Goal: Ask a question: Seek information or help from site administrators or community

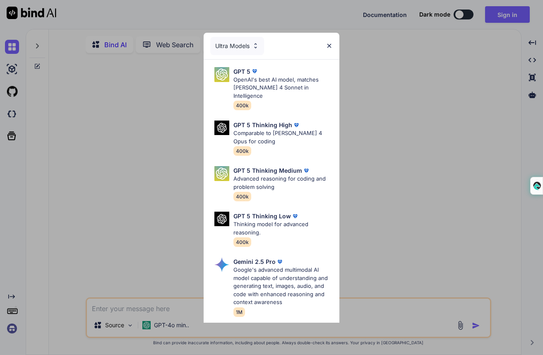
click at [46, 41] on div "Ultra Models GPT 5 OpenAI's best AI model, matches [PERSON_NAME] 4 Sonnet in In…" at bounding box center [271, 177] width 543 height 355
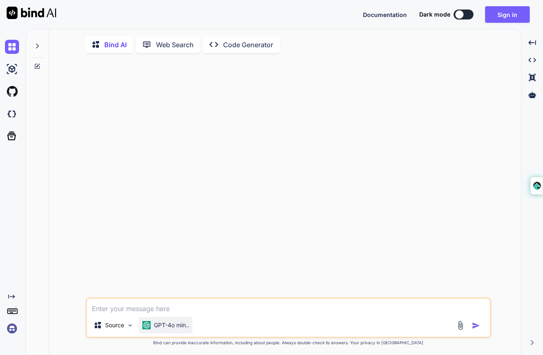
click at [169, 324] on p "GPT-4o min.." at bounding box center [171, 325] width 35 height 8
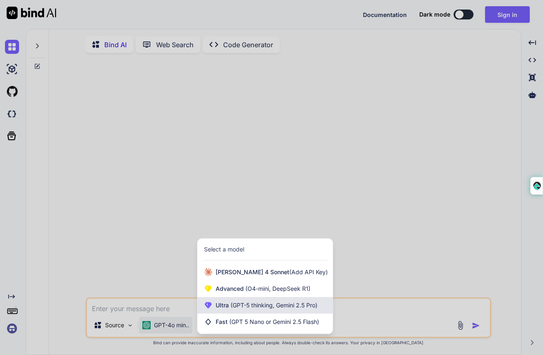
click at [239, 309] on span "Ultra (GPT-5 thinking, Gemini 2.5 Pro)" at bounding box center [267, 305] width 102 height 8
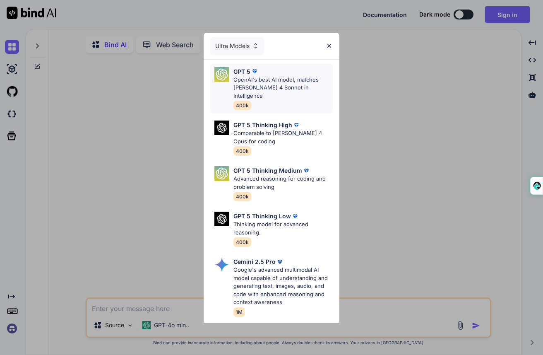
click at [282, 97] on div "GPT 5 OpenAI's best AI model, matches [PERSON_NAME] 4 Sonnet in Intelligence 40…" at bounding box center [282, 88] width 99 height 43
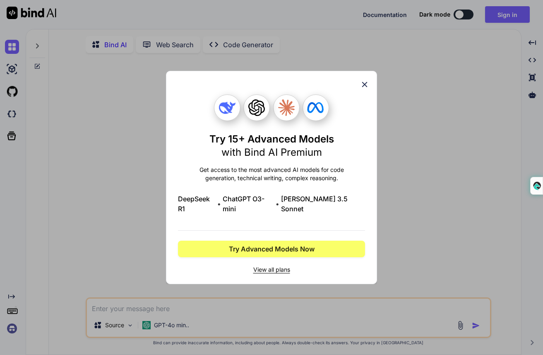
click at [367, 89] on icon at bounding box center [364, 84] width 9 height 9
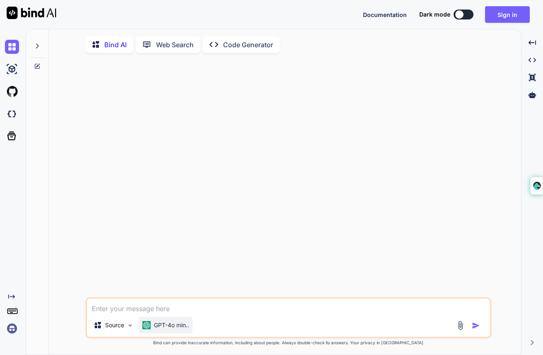
click at [165, 325] on p "GPT-4o min.." at bounding box center [171, 325] width 35 height 8
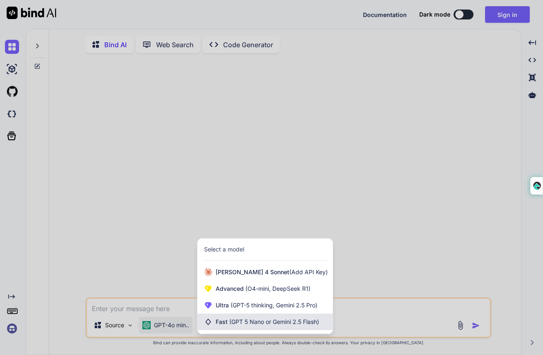
click at [220, 322] on span "Fast (GPT 5 Nano or Gemini 2.5 Flash)" at bounding box center [267, 321] width 103 height 8
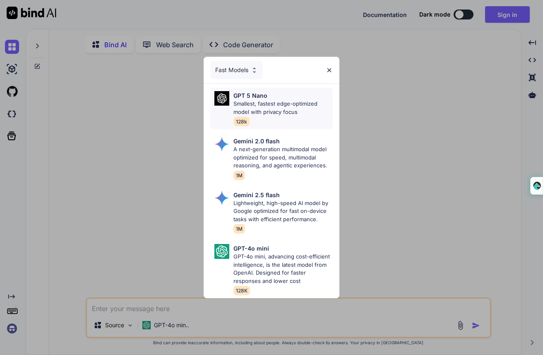
click at [240, 106] on p "Smallest, fastest edge-optimized model with privacy focus" at bounding box center [282, 108] width 99 height 16
type textarea "x"
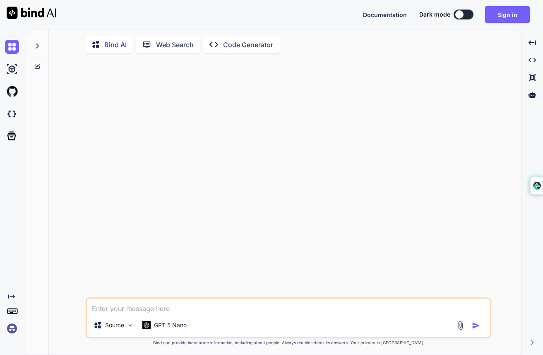
click at [119, 308] on textarea at bounding box center [288, 305] width 403 height 15
type textarea "c"
type textarea "x"
type textarea "cr"
type textarea "x"
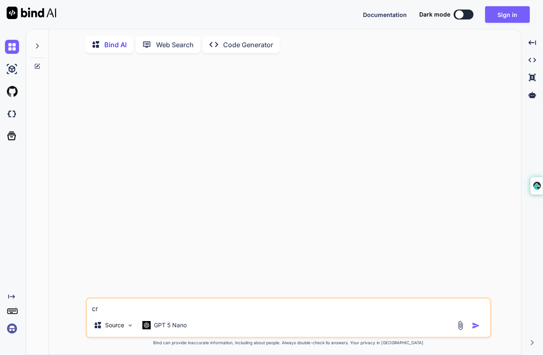
type textarea "cre"
type textarea "x"
type textarea "crea"
type textarea "x"
type textarea "creat"
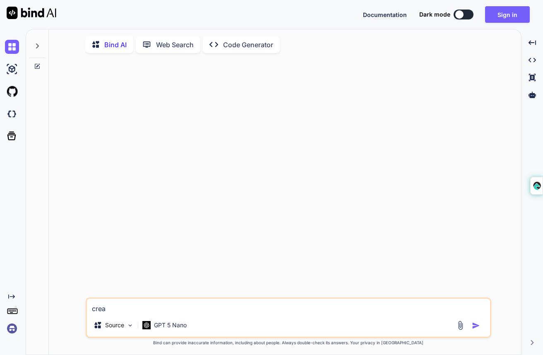
type textarea "x"
type textarea "create"
type textarea "x"
type textarea "create"
type textarea "x"
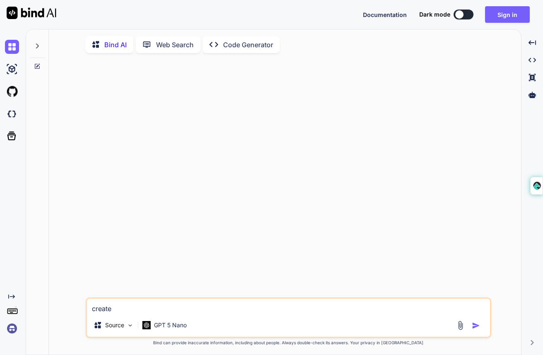
type textarea "create a"
type textarea "x"
type textarea "create a"
type textarea "x"
type textarea "create a f"
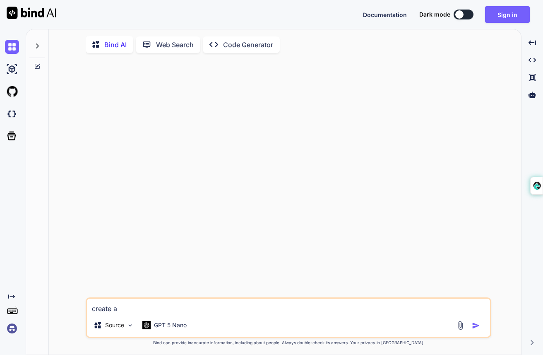
type textarea "x"
type textarea "create a fl"
type textarea "x"
type textarea "create a fly"
type textarea "x"
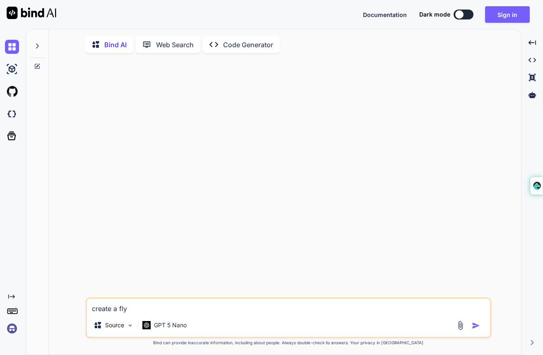
type textarea "create a fly"
type textarea "x"
type textarea "create a fly w"
type textarea "x"
type textarea "create a fly we"
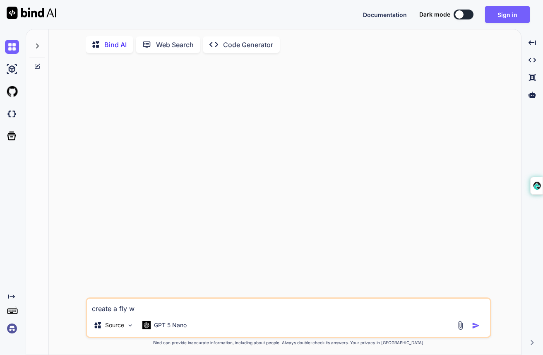
type textarea "x"
type textarea "create a fly weh"
type textarea "x"
type textarea "create a fly we"
type textarea "x"
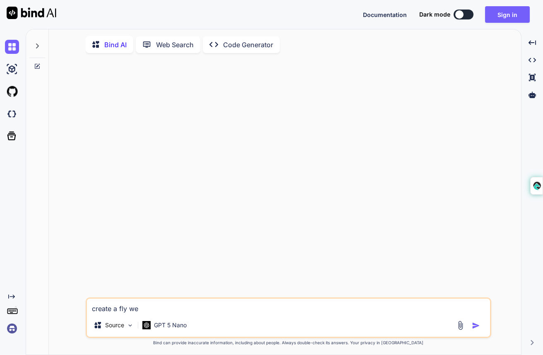
type textarea "create a fly w"
type textarea "x"
type textarea "create a fly"
type textarea "x"
type textarea "create a fly"
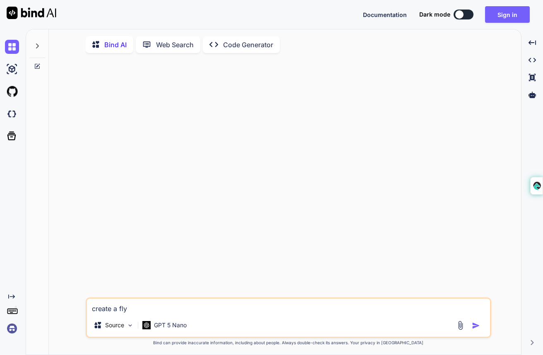
type textarea "x"
type textarea "create a flyw"
type textarea "x"
type textarea "create a flywh"
type textarea "x"
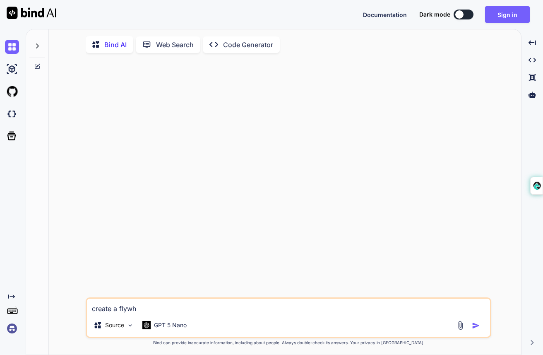
type textarea "create a flywhe"
type textarea "x"
type textarea "create a flywhee"
type textarea "x"
type textarea "create a flywheel"
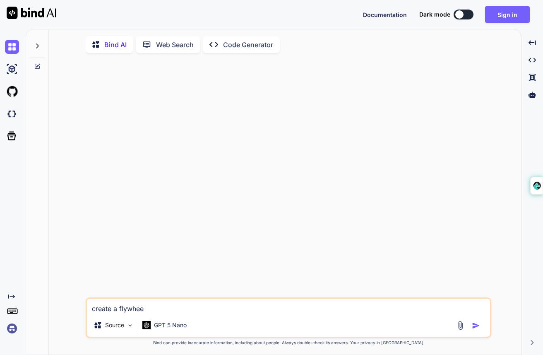
type textarea "x"
type textarea "create a flywheel"
type textarea "x"
type textarea "create a flywheel s"
type textarea "x"
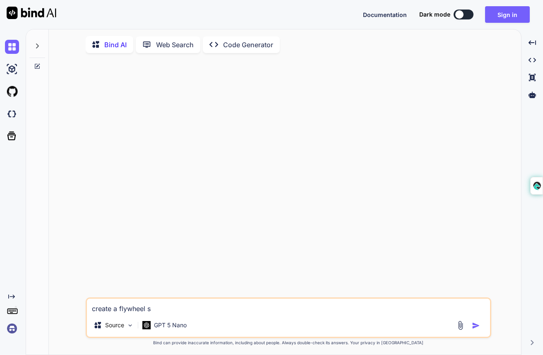
type textarea "create a flywheel st"
type textarea "x"
type textarea "create a flywheel str"
type textarea "x"
type textarea "create a flywheel stra"
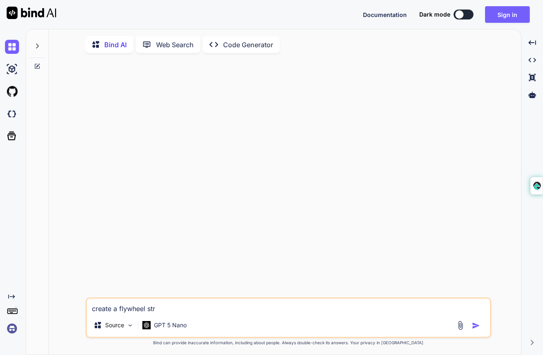
type textarea "x"
type textarea "create a flywheel strat"
type textarea "x"
type textarea "create a flywheel strate"
type textarea "x"
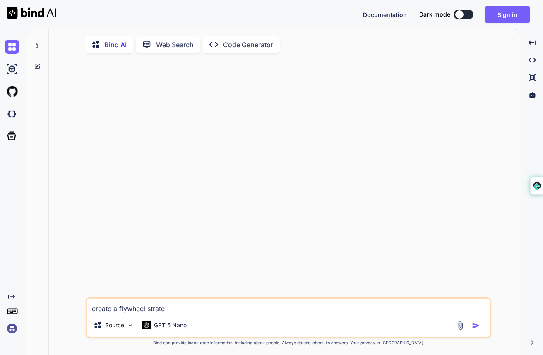
type textarea "create a flywheel strateg"
type textarea "x"
type textarea "create a flywheel strategy"
type textarea "x"
type textarea "create a flywheel strategy"
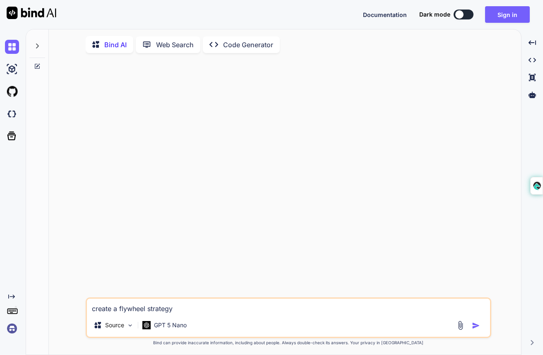
type textarea "x"
type textarea "create a flywheel strategy f"
type textarea "x"
type textarea "create a flywheel strategy fo"
type textarea "x"
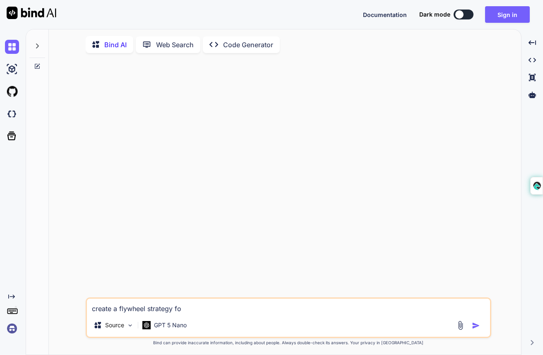
type textarea "create a flywheel strategy for"
type textarea "x"
type textarea "create a flywheel strategy fo"
type textarea "x"
type textarea "create a flywheel strategy f"
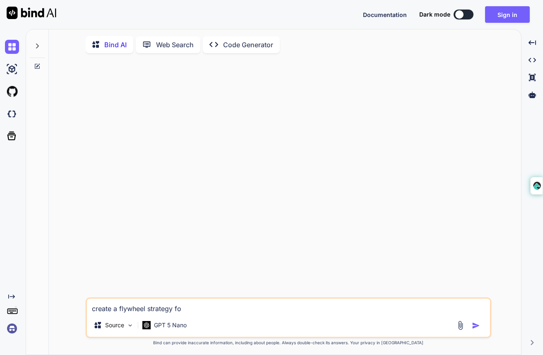
type textarea "x"
type textarea "create a flywheel strategy"
type textarea "x"
type textarea "create a flywheel strategy"
type textarea "x"
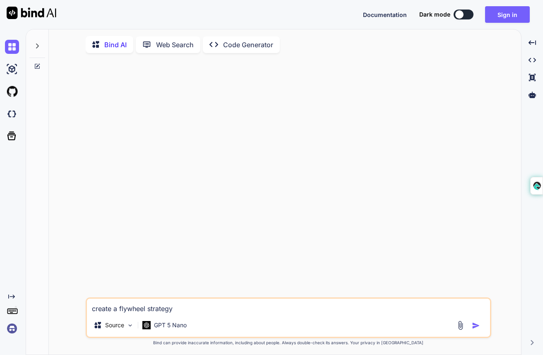
type textarea "create a flywheel strateg"
type textarea "x"
type textarea "create a flywheel strategy"
type textarea "x"
type textarea "create a flywheel strategy"
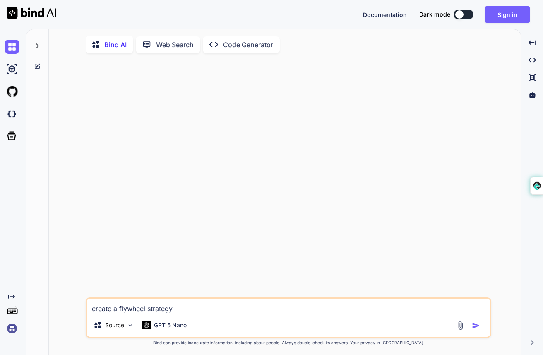
type textarea "x"
type textarea "create a flywheel strategy f"
type textarea "x"
type textarea "create a flywheel strategy fo"
type textarea "x"
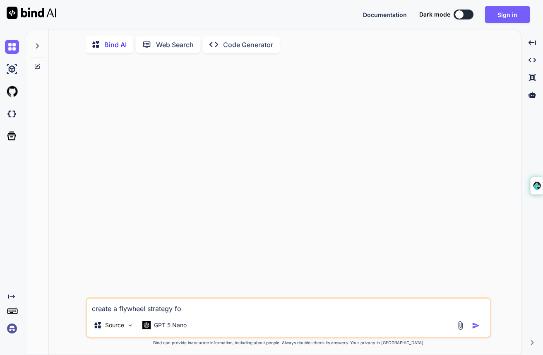
type textarea "create a flywheel strategy f"
type textarea "x"
type textarea "create a flywheel strategy fo"
type textarea "x"
type textarea "create a flywheel strategy for"
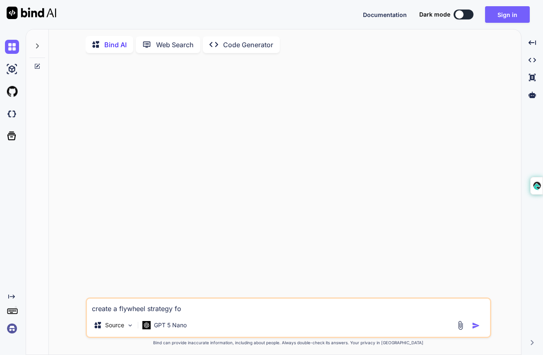
type textarea "x"
type textarea "create a flywheel strategy for"
type textarea "x"
type textarea "create a flywheel strategy for c"
type textarea "x"
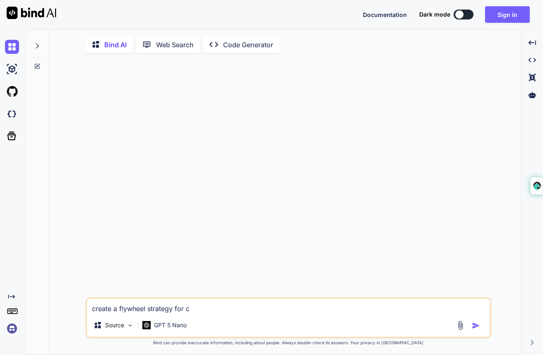
type textarea "create a flywheel strategy for cr"
type textarea "x"
type textarea "create a flywheel strategy for cry"
type textarea "x"
type textarea "create a flywheel strategy for cryp"
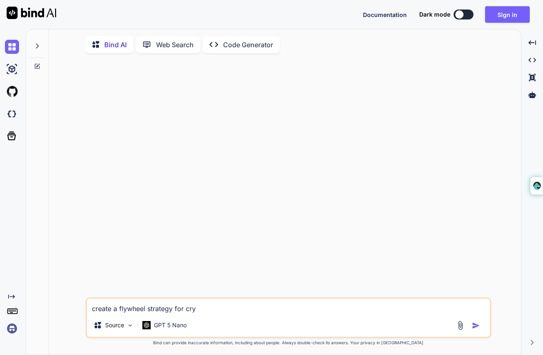
type textarea "x"
type textarea "create a flywheel strategy for crypt"
type textarea "x"
type textarea "create a flywheel strategy for crypto"
type textarea "x"
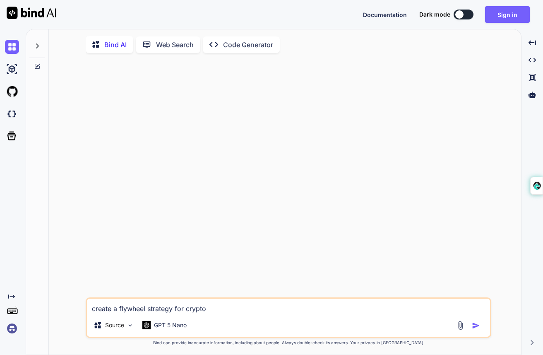
type textarea "create a flywheel strategy for crypto"
type textarea "x"
type textarea "create a flywheel strategy for crypto D"
type textarea "x"
type textarea "create a flywheel strategy for crypto De"
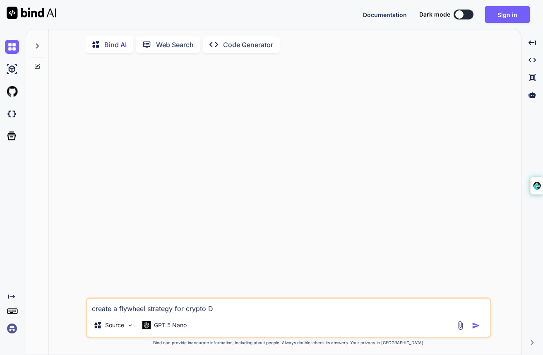
type textarea "x"
type textarea "create a flywheel strategy for crypto Def"
type textarea "x"
type textarea "create a flywheel strategy for crypto Defi"
type textarea "x"
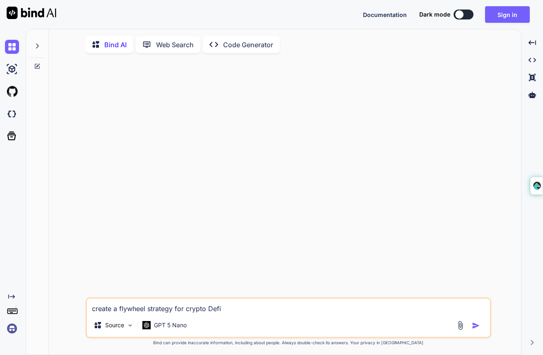
type textarea "create a flywheel strategy for crypto Defi"
click at [474, 328] on img "button" at bounding box center [476, 325] width 8 height 8
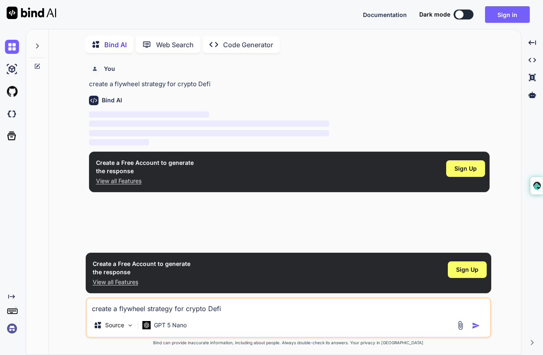
scroll to position [3, 0]
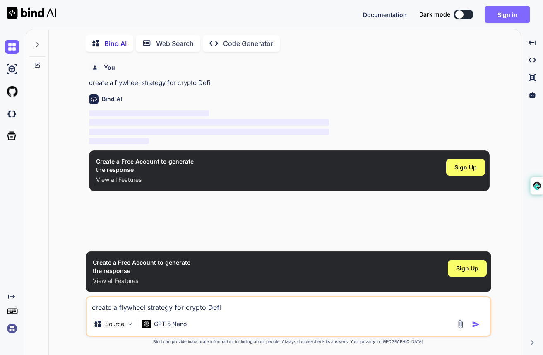
click at [507, 15] on button "Sign in" at bounding box center [507, 14] width 45 height 17
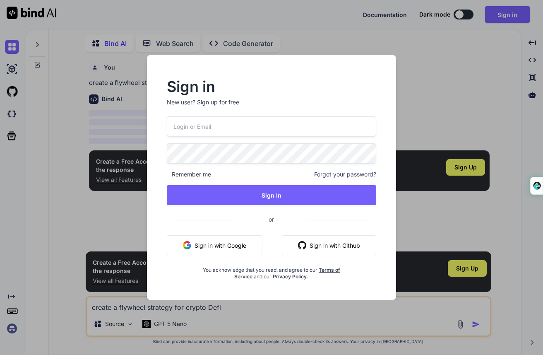
click at [194, 242] on button "Sign in with Google" at bounding box center [215, 245] width 96 height 20
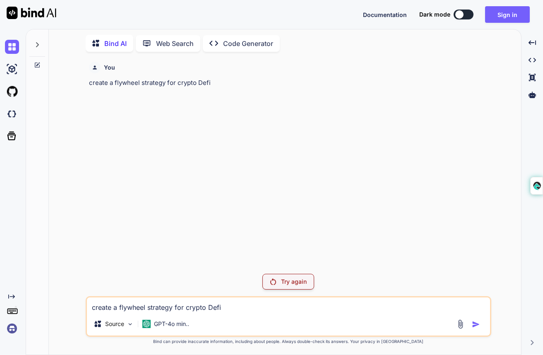
click at [296, 284] on p "Try again" at bounding box center [294, 281] width 26 height 8
click at [507, 14] on button "Sign in" at bounding box center [507, 14] width 45 height 17
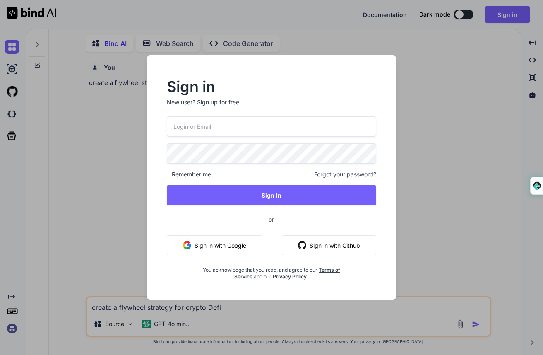
click at [209, 245] on button "Sign in with Google" at bounding box center [215, 245] width 96 height 20
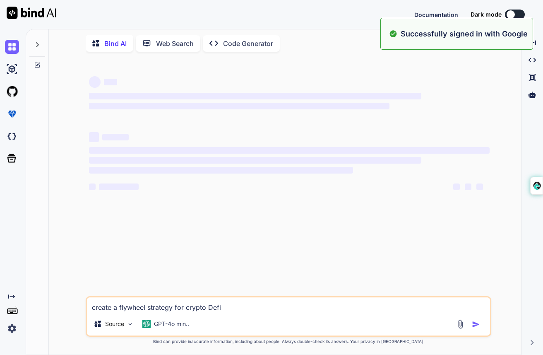
type textarea "x"
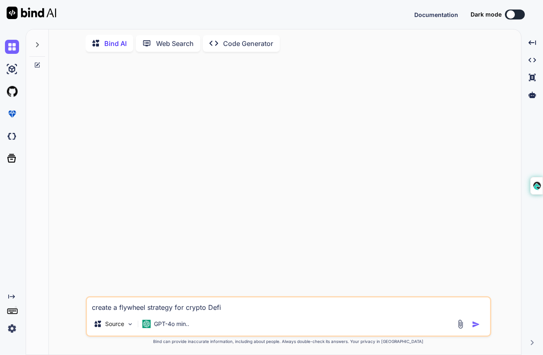
click at [14, 329] on img at bounding box center [12, 328] width 14 height 14
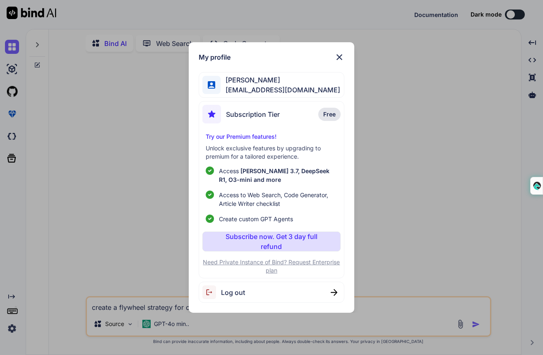
click at [342, 57] on img at bounding box center [339, 57] width 10 height 10
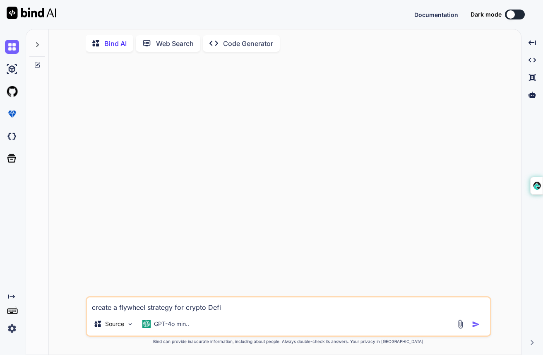
click at [149, 303] on textarea "create a flywheel strategy for crypto Defi" at bounding box center [288, 304] width 403 height 15
type textarea "c"
type textarea "x"
type textarea "cr"
type textarea "x"
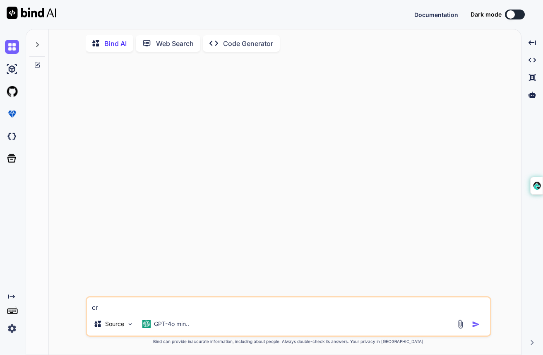
type textarea "cre"
type textarea "x"
type textarea "crea"
type textarea "x"
type textarea "creat"
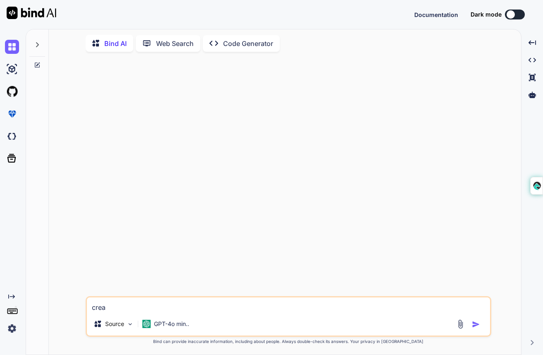
type textarea "x"
type textarea "create"
type textarea "x"
type textarea "create"
type textarea "x"
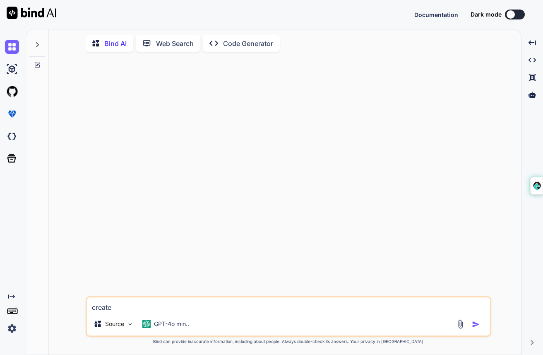
type textarea "create a"
type textarea "x"
type textarea "create a"
type textarea "x"
type textarea "create a c"
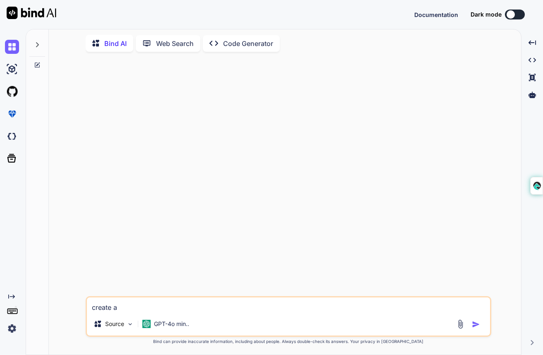
type textarea "x"
type textarea "create a"
type textarea "x"
type textarea "create a"
type textarea "x"
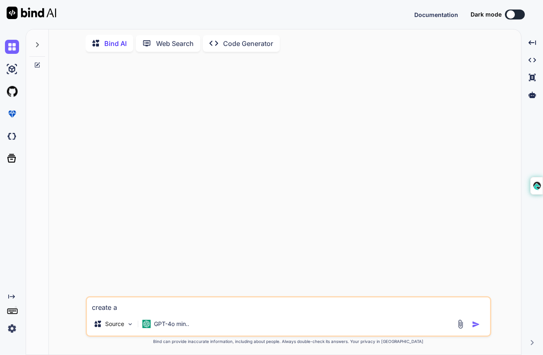
type textarea "create a"
type textarea "x"
type textarea "create a f"
type textarea "x"
type textarea "create a fl"
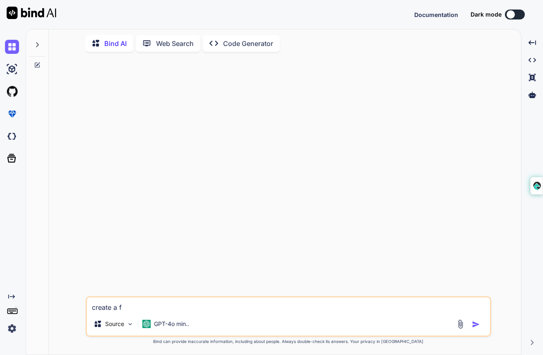
type textarea "x"
type textarea "create a fly"
type textarea "x"
type textarea "create a flyw"
type textarea "x"
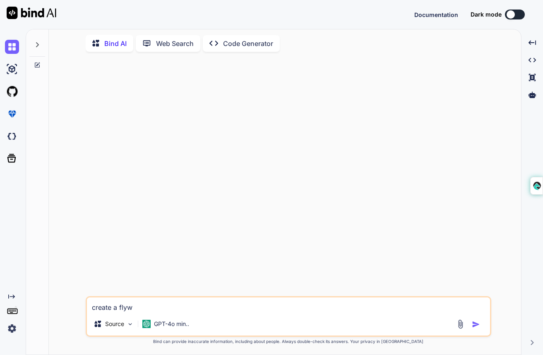
type textarea "create a flywh"
type textarea "x"
type textarea "create a flywhe"
type textarea "x"
type textarea "create a flywhee"
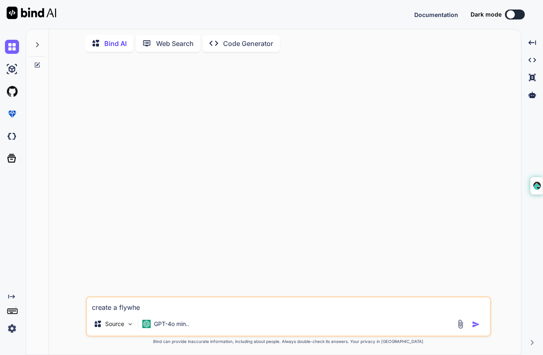
type textarea "x"
type textarea "create a flywheel"
type textarea "x"
type textarea "create a flywheel"
type textarea "x"
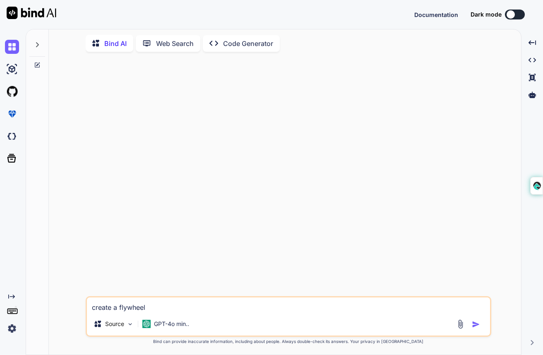
type textarea "create a flywheel c"
type textarea "x"
type textarea "create a flywheel cr"
type textarea "x"
type textarea "create a flywheel cry"
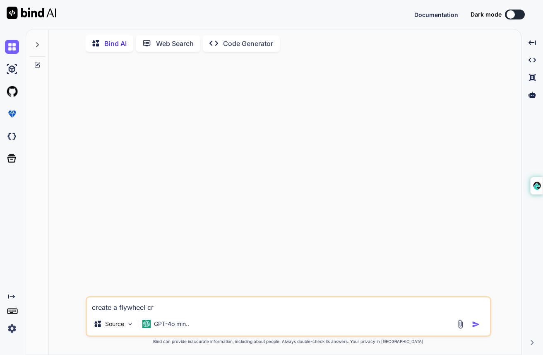
type textarea "x"
type textarea "create a flywheel cryp"
type textarea "x"
type textarea "create a flywheel crypt"
type textarea "x"
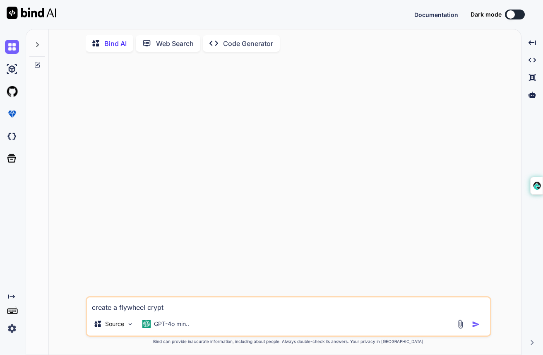
type textarea "create a flywheel crypto"
type textarea "x"
type textarea "create a flywheel crypto"
type textarea "x"
type textarea "create a flywheel crypto d"
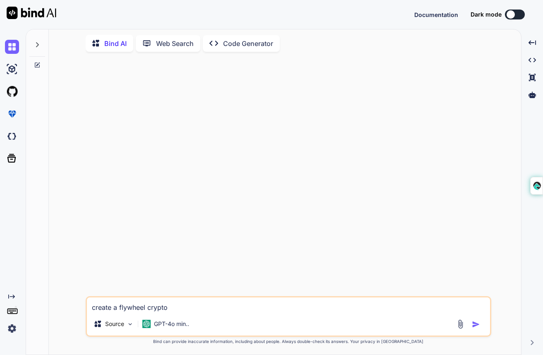
type textarea "x"
type textarea "create a flywheel crypto de"
type textarea "x"
type textarea "create a flywheel crypto def"
type textarea "x"
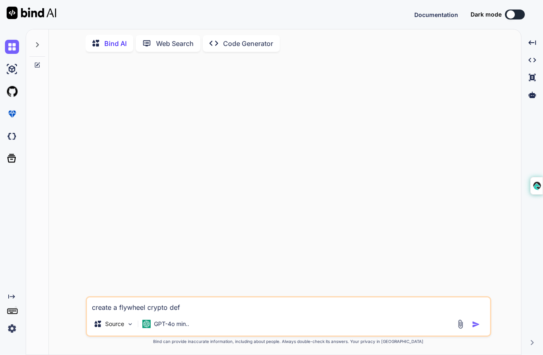
type textarea "create a flywheel crypto defi"
type textarea "x"
type textarea "create a flywheel crypto defi"
type textarea "x"
type textarea "create a flywheel crypto defi s"
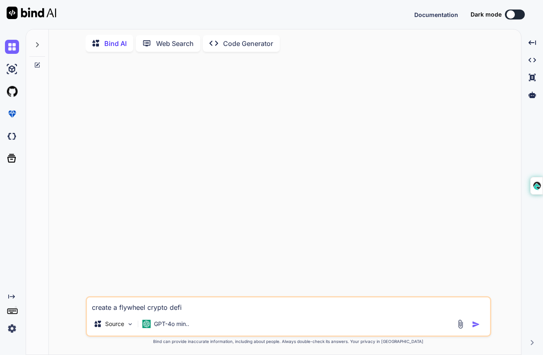
type textarea "x"
type textarea "create a flywheel crypto defi st"
type textarea "x"
type textarea "create a flywheel crypto defi str"
click at [476, 324] on img "button" at bounding box center [476, 324] width 8 height 8
